Goal: Find specific page/section: Find specific page/section

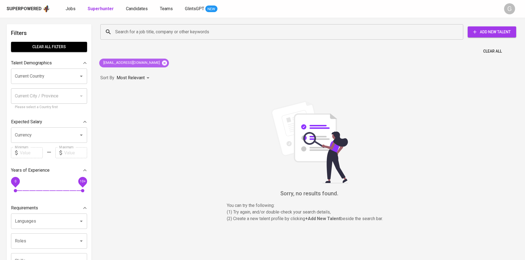
click at [161, 64] on icon at bounding box center [164, 63] width 6 height 6
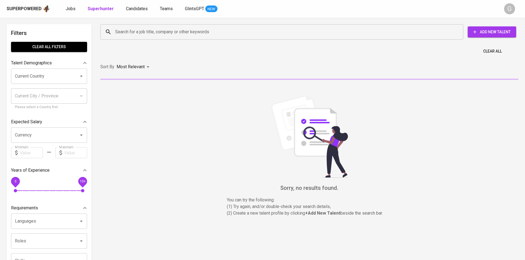
click at [140, 33] on input "Search for a job title, company or other keywords" at bounding box center [283, 32] width 339 height 10
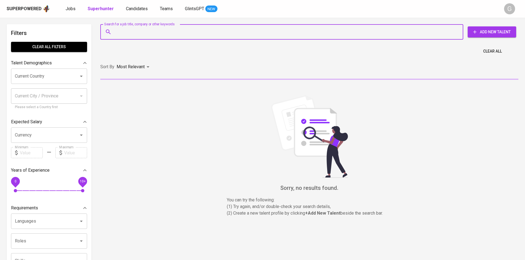
paste input "[PERSON_NAME][EMAIL_ADDRESS][DOMAIN_NAME]"
type input "[PERSON_NAME][EMAIL_ADDRESS][DOMAIN_NAME]"
